Goal: Check status: Check status

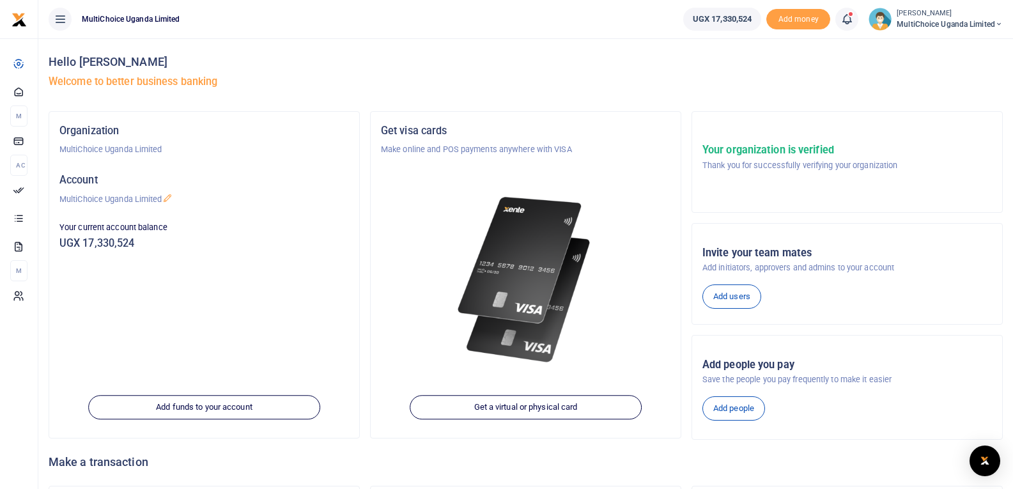
click at [846, 19] on icon at bounding box center [847, 19] width 13 height 14
click at [761, 86] on h6 "Transactions to act upon" at bounding box center [777, 84] width 142 height 10
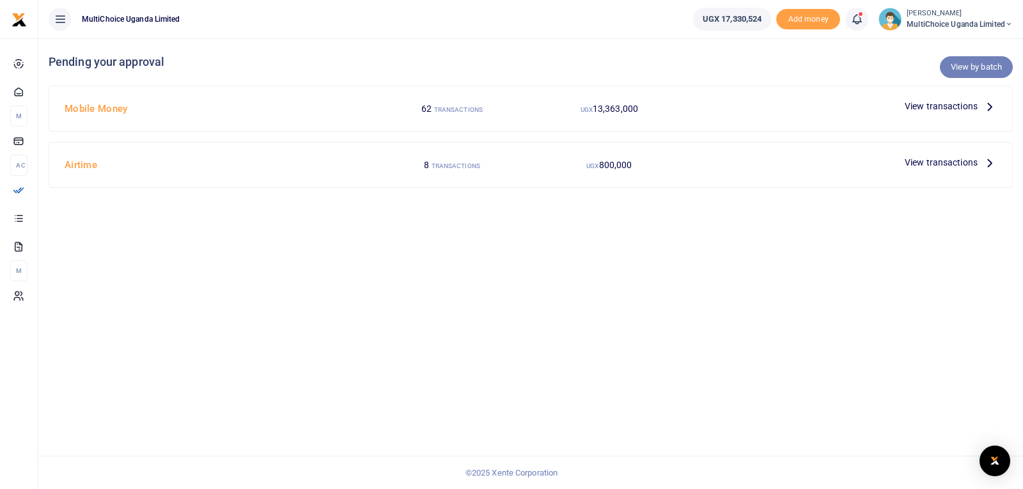
click at [981, 66] on link "View by batch" at bounding box center [976, 67] width 73 height 22
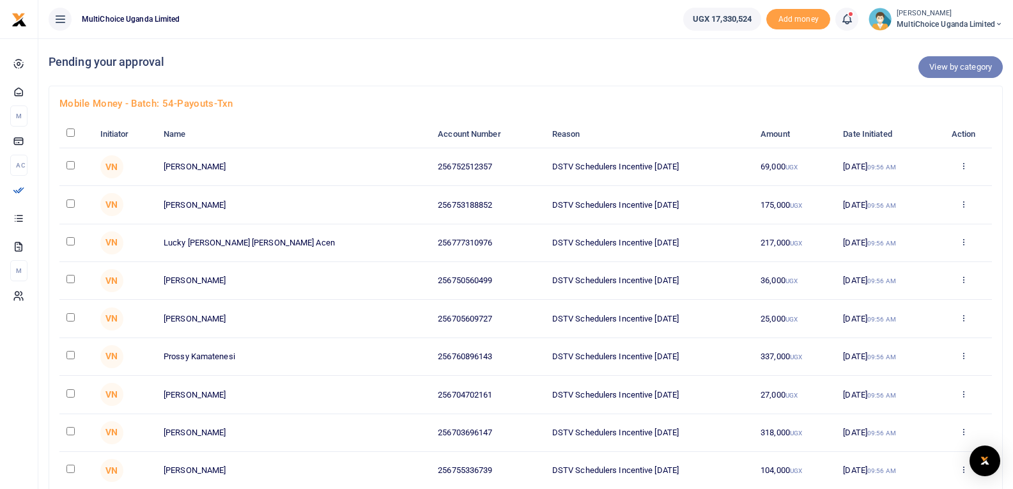
click at [967, 70] on link "View by category" at bounding box center [961, 67] width 84 height 22
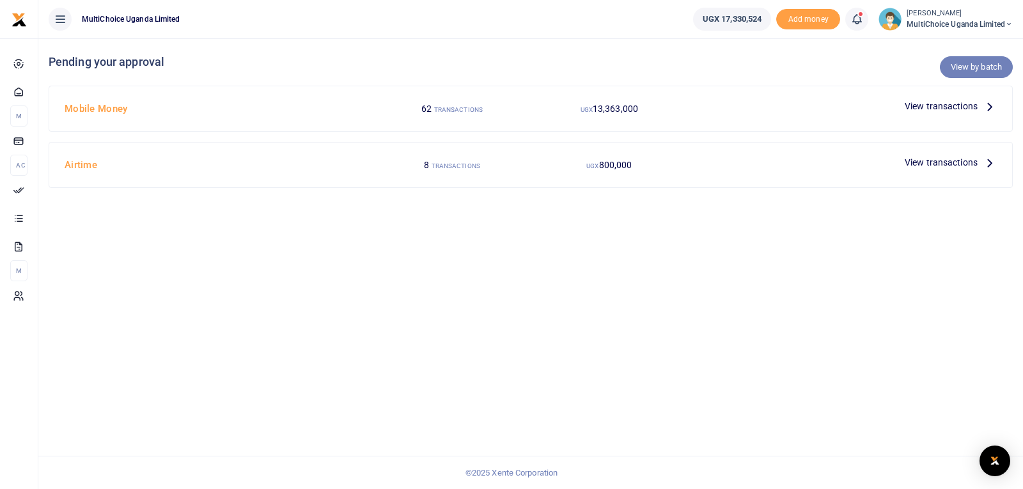
click at [976, 66] on link "View by batch" at bounding box center [976, 67] width 73 height 22
